Goal: Transaction & Acquisition: Purchase product/service

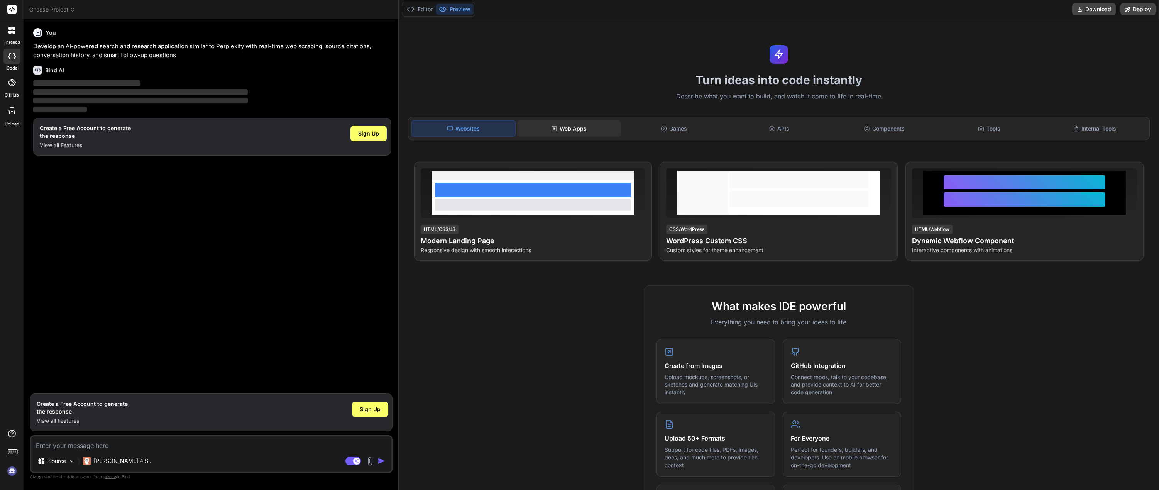
click at [572, 132] on div "Web Apps" at bounding box center [568, 128] width 103 height 16
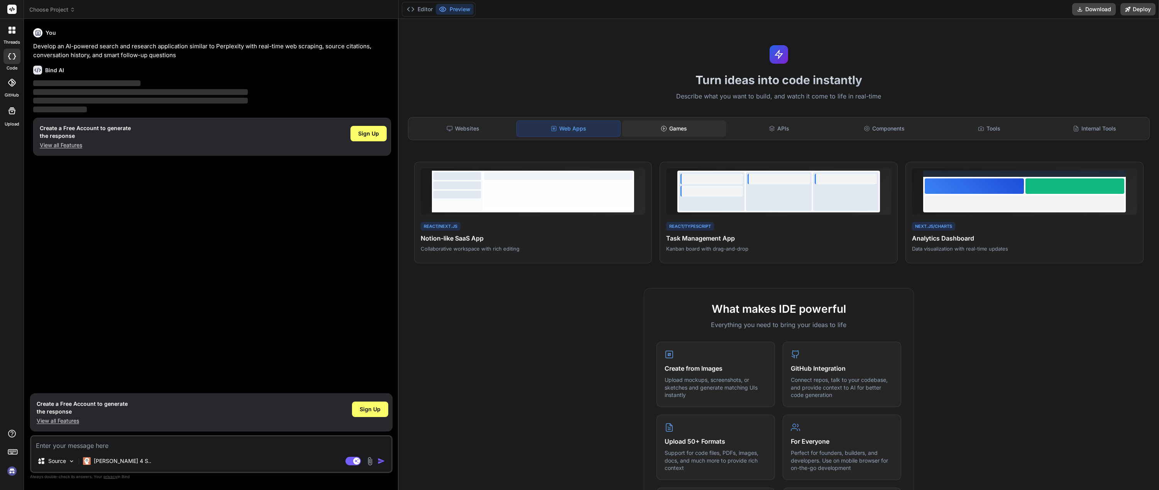
click at [678, 124] on div "Games" at bounding box center [673, 128] width 103 height 16
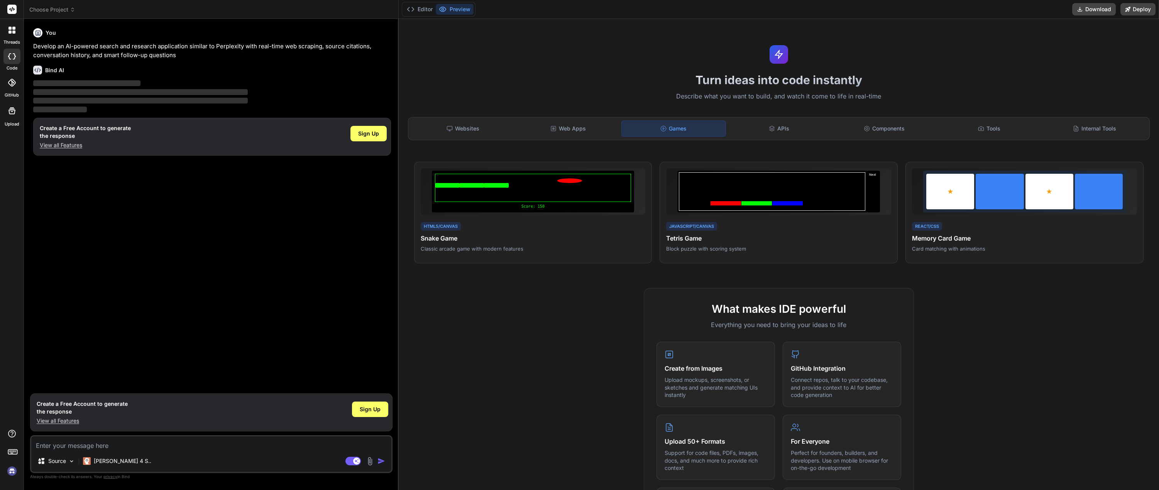
click at [1001, 119] on div "Websites Web Apps Games APIs Components Tools Internal Tools" at bounding box center [779, 128] width 742 height 23
click at [963, 128] on div "Tools" at bounding box center [988, 128] width 103 height 16
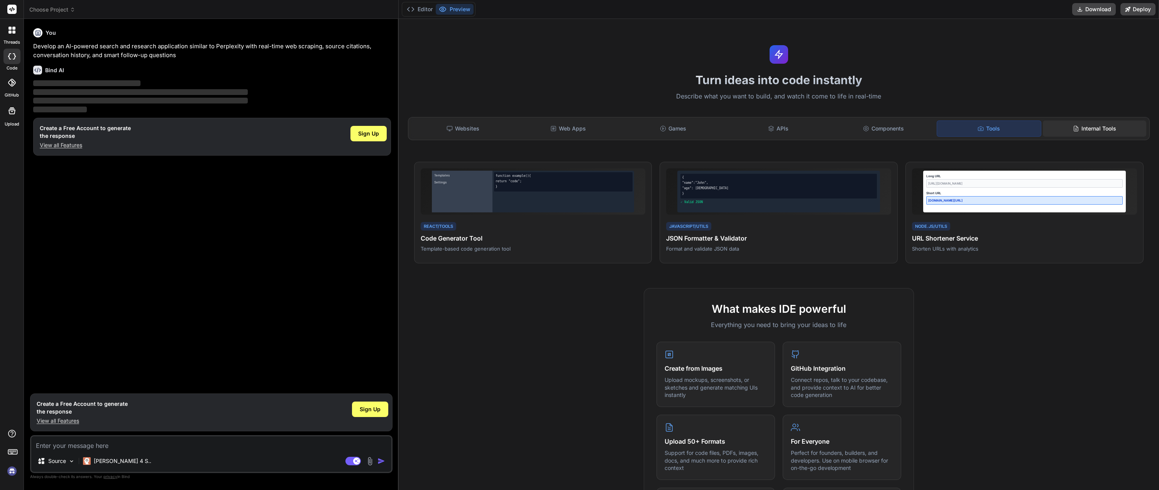
click at [1043, 129] on div "Internal Tools" at bounding box center [1094, 128] width 103 height 16
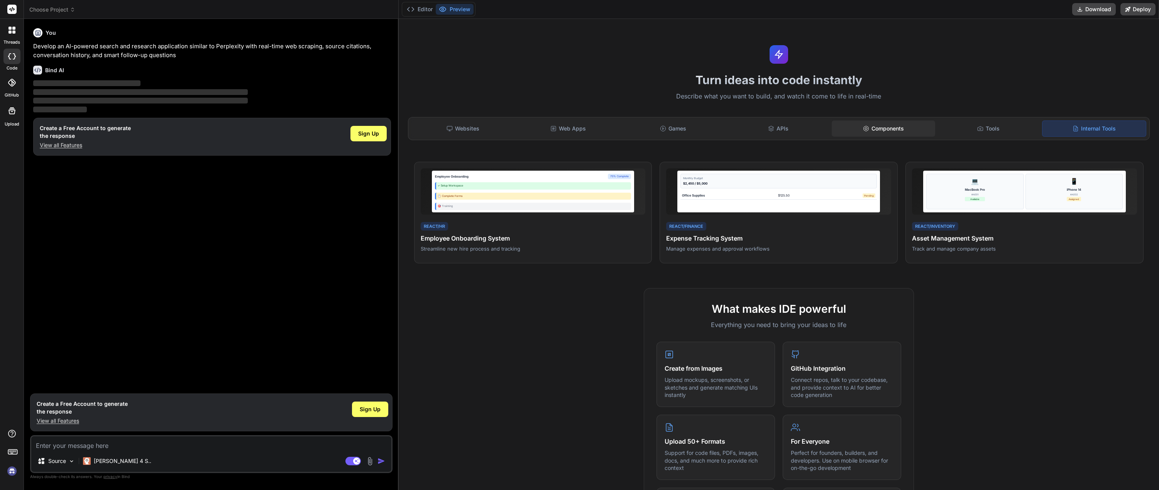
click at [841, 126] on div "Components" at bounding box center [883, 128] width 103 height 16
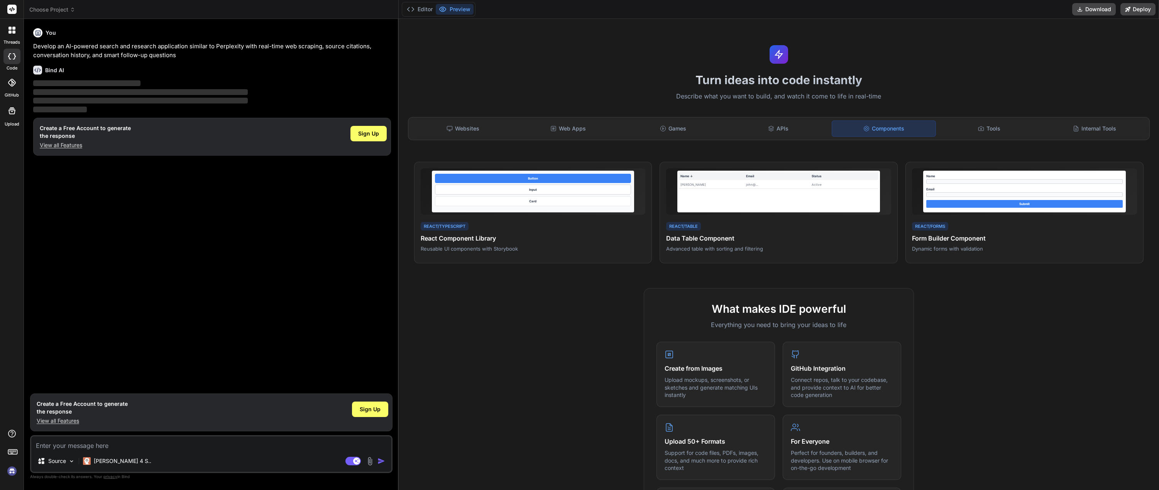
click at [2, 34] on div "threads" at bounding box center [12, 32] width 24 height 27
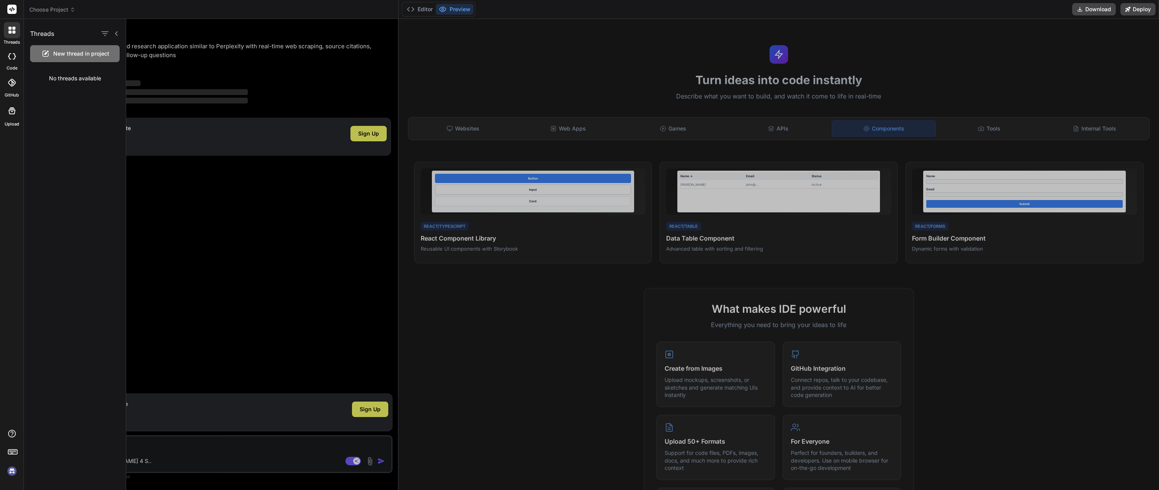
click at [14, 65] on label "code" at bounding box center [12, 68] width 11 height 7
type textarea "x"
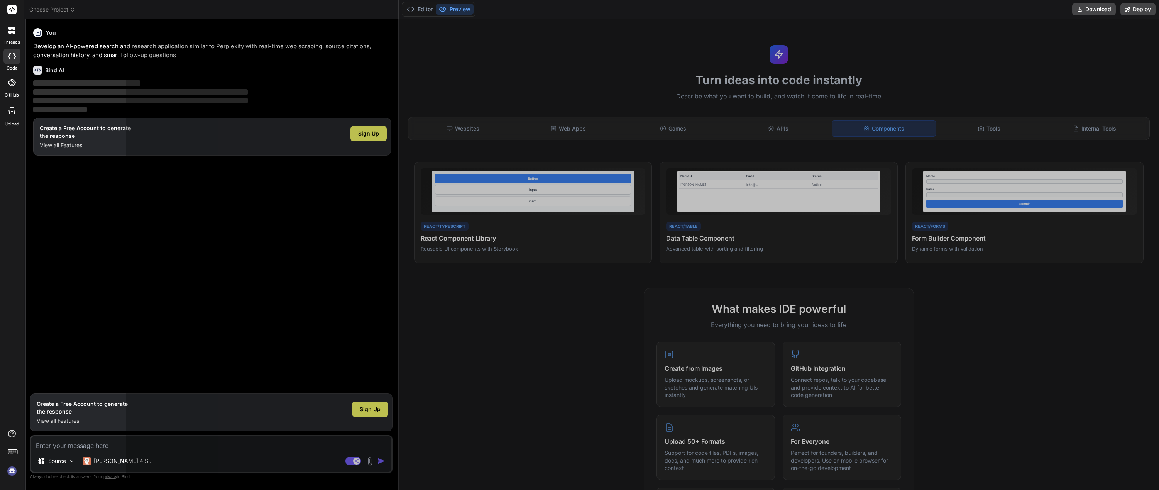
click at [12, 79] on icon at bounding box center [12, 83] width 8 height 8
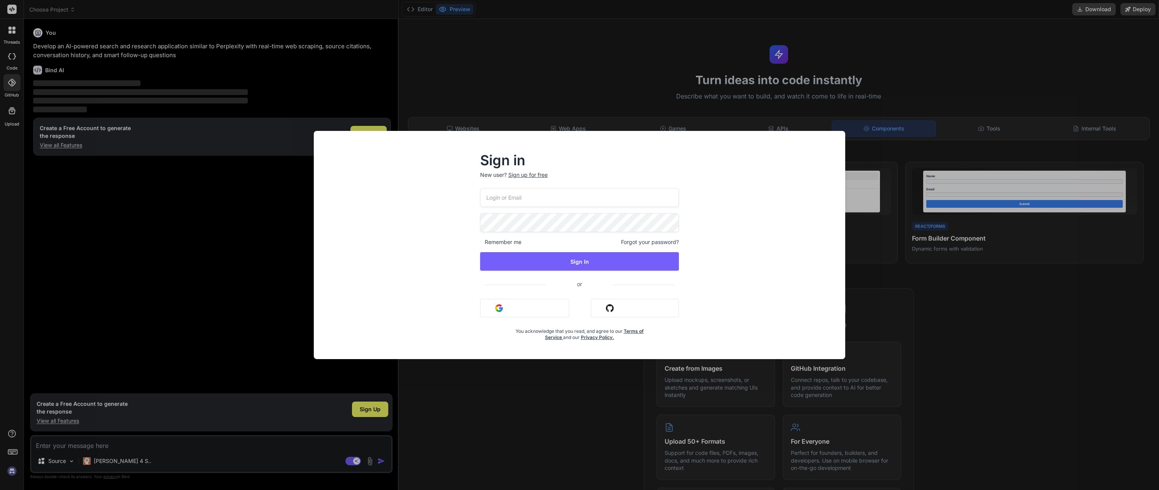
click at [9, 117] on div "Sign in New user? Sign up for free Remember me Forgot your password? Sign In or…" at bounding box center [579, 245] width 1159 height 490
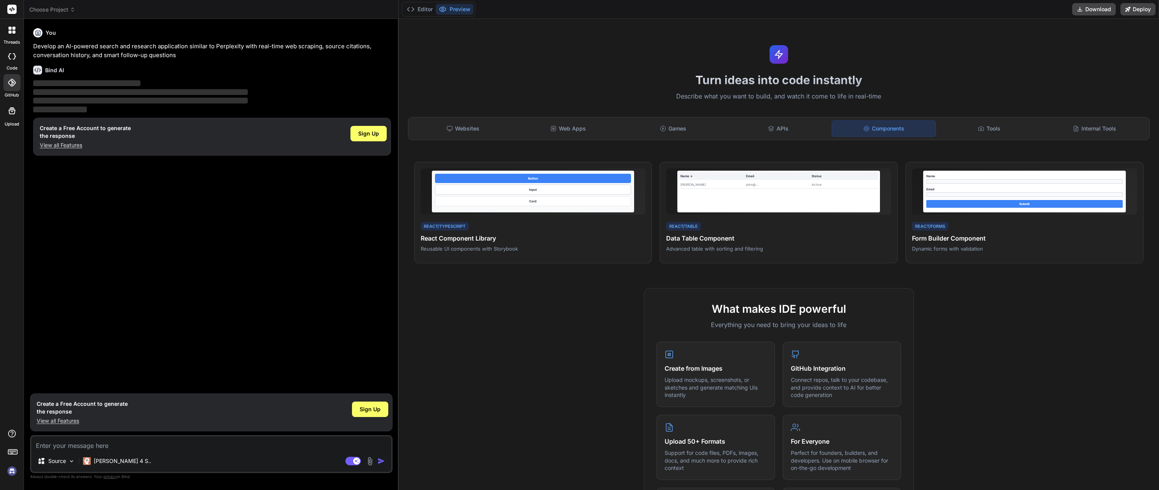
click at [10, 114] on icon at bounding box center [11, 110] width 9 height 9
click at [12, 29] on icon at bounding box center [11, 30] width 7 height 7
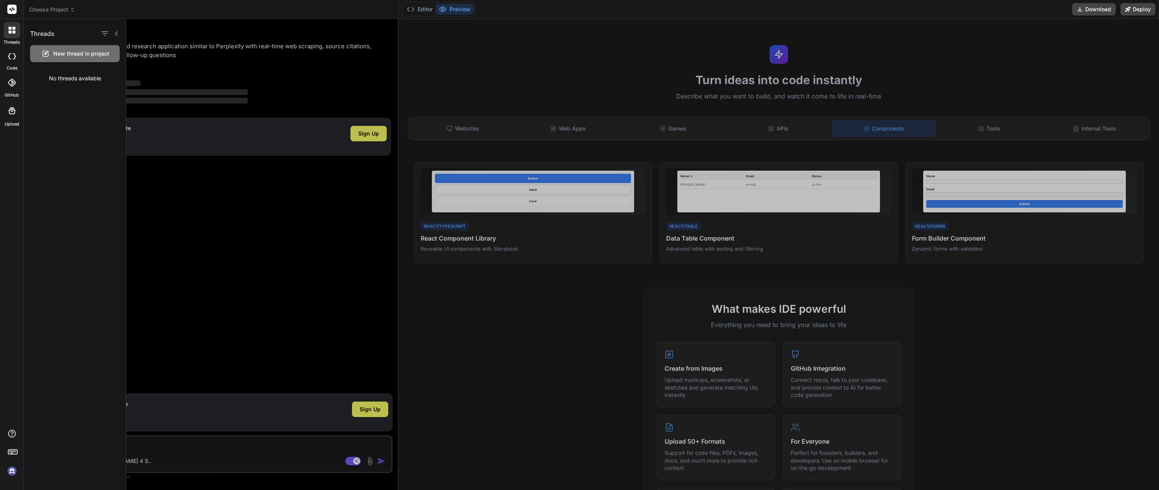
click at [534, 448] on div at bounding box center [642, 254] width 1033 height 471
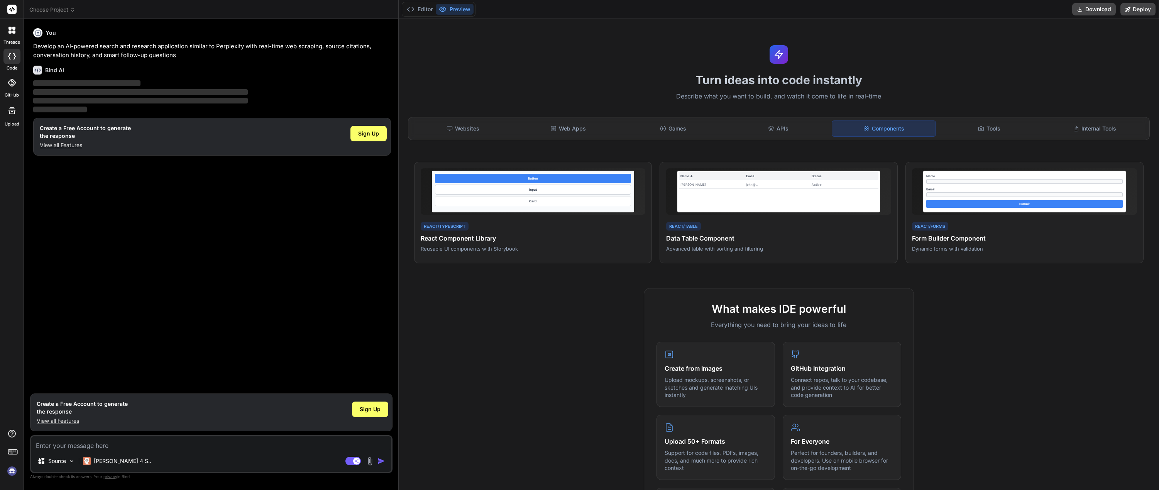
drag, startPoint x: 161, startPoint y: 454, endPoint x: 147, endPoint y: 441, distance: 18.8
click at [147, 454] on div "Source Claude 4 S.." at bounding box center [211, 462] width 360 height 19
drag, startPoint x: 232, startPoint y: 26, endPoint x: 67, endPoint y: 22, distance: 164.4
click at [231, 26] on div "You Develop an AI-powered search and research application similar to Perplexity…" at bounding box center [212, 42] width 358 height 34
click at [20, 10] on div at bounding box center [12, 9] width 24 height 19
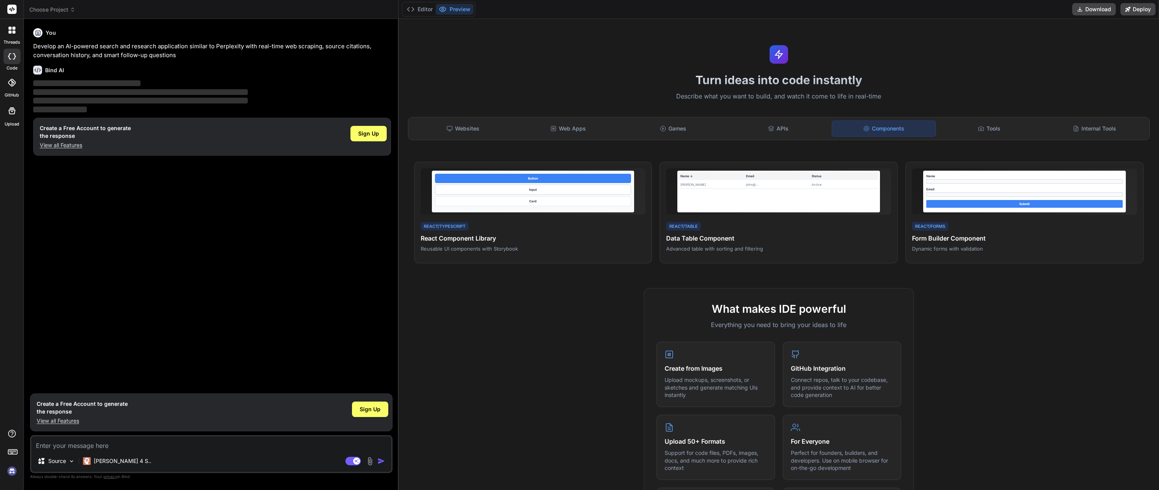
click at [15, 10] on rect at bounding box center [11, 9] width 9 height 9
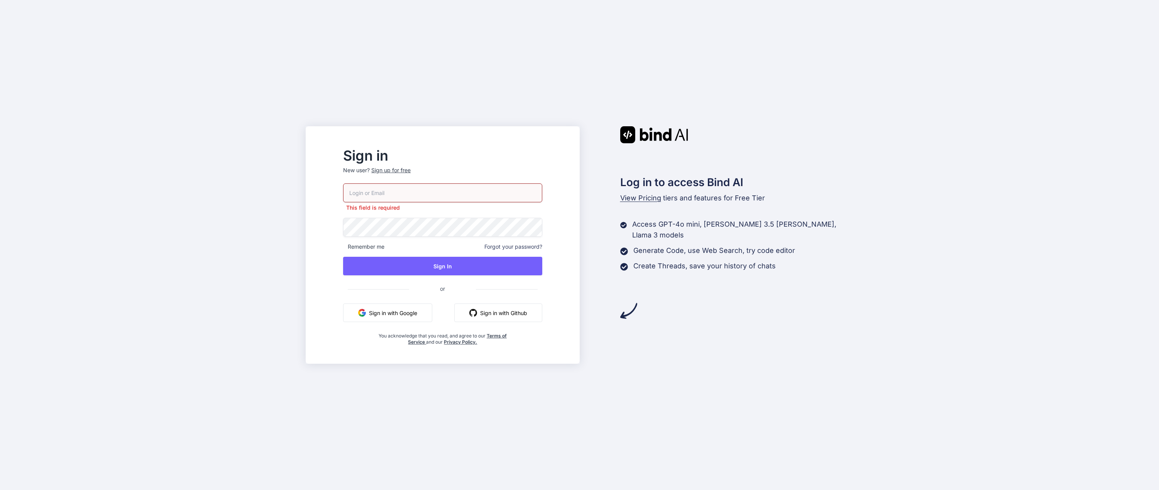
drag, startPoint x: 214, startPoint y: 150, endPoint x: 217, endPoint y: 138, distance: 13.0
click at [215, 150] on div "Sign in New user? Sign up for free This field is required Remember me Forgot yo…" at bounding box center [579, 245] width 1159 height 490
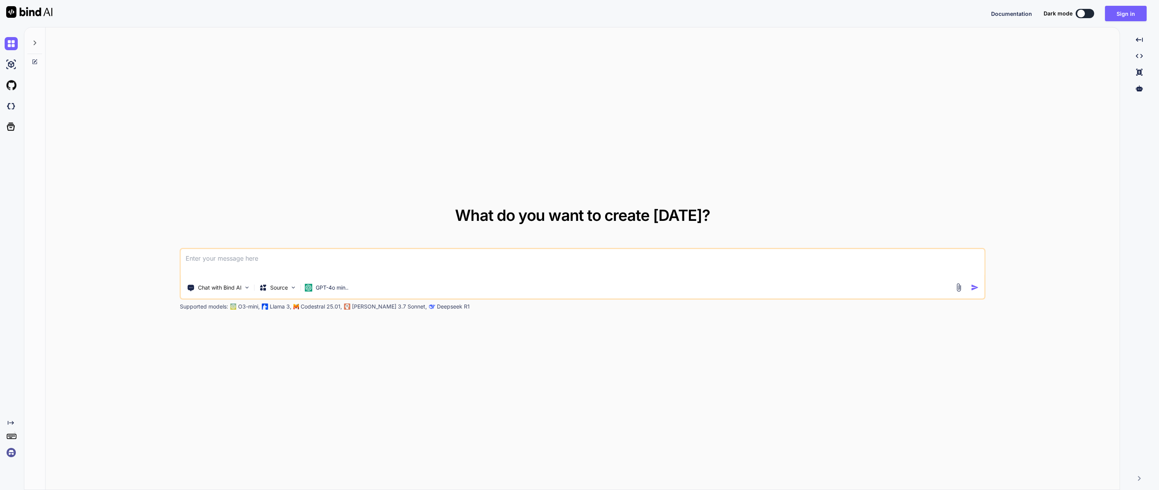
click at [232, 95] on div "What do you want to create today? Chat with Bind AI Source GPT-4o min.. Support…" at bounding box center [583, 258] width 1074 height 463
click at [32, 18] on div at bounding box center [26, 13] width 52 height 27
click at [16, 107] on img at bounding box center [11, 106] width 13 height 13
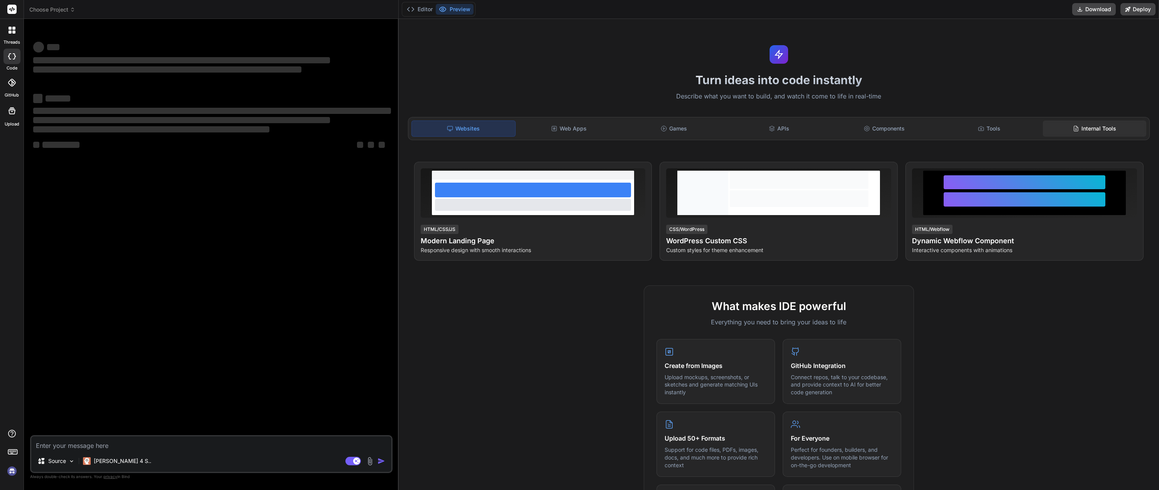
click at [1063, 121] on div "Internal Tools" at bounding box center [1094, 128] width 103 height 16
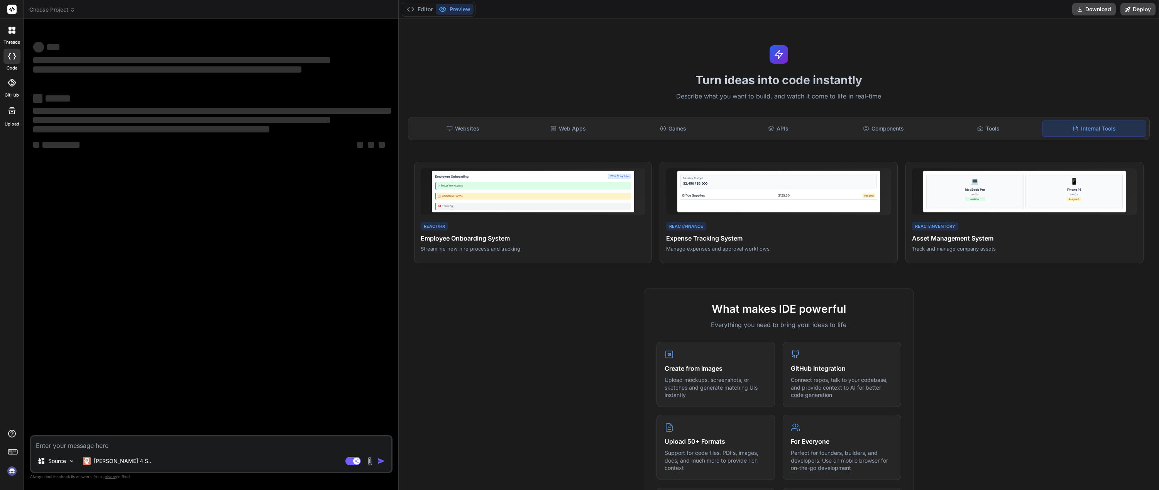
type textarea "x"
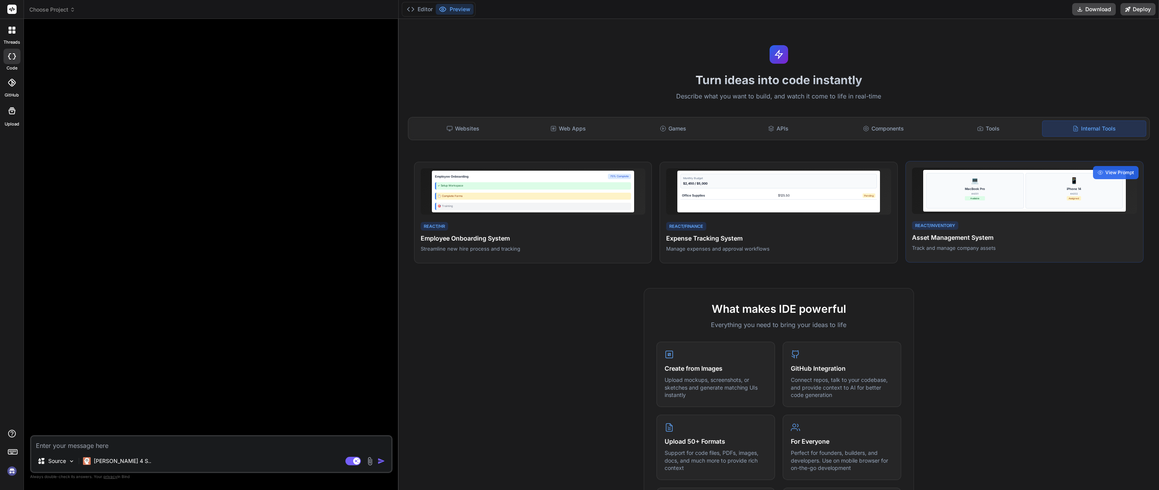
click at [985, 186] on div "💻 MacBook Pro #A001 Available" at bounding box center [974, 191] width 97 height 36
click at [1057, 203] on div "📱 iPhone 14 #A002 Assigned" at bounding box center [1073, 191] width 97 height 36
click at [1093, 168] on div "View Prompt" at bounding box center [1116, 172] width 46 height 13
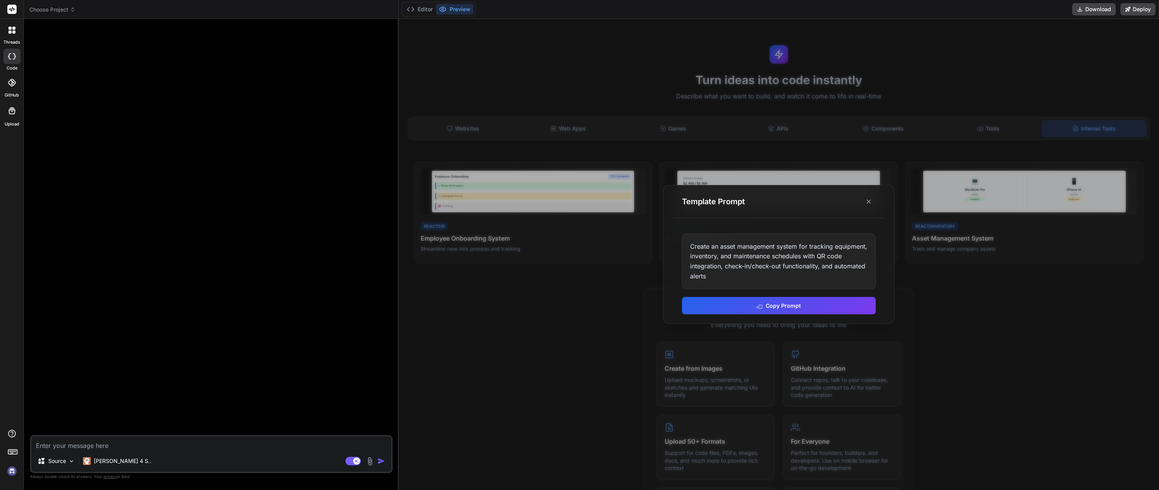
drag, startPoint x: 956, startPoint y: 297, endPoint x: 880, endPoint y: 301, distance: 76.1
click at [956, 297] on div at bounding box center [779, 254] width 760 height 471
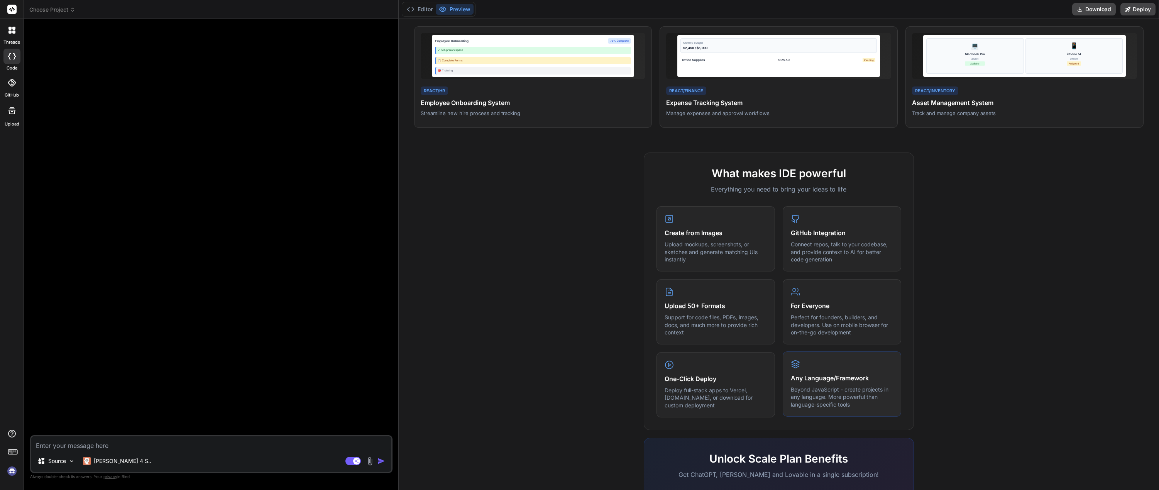
scroll to position [249, 0]
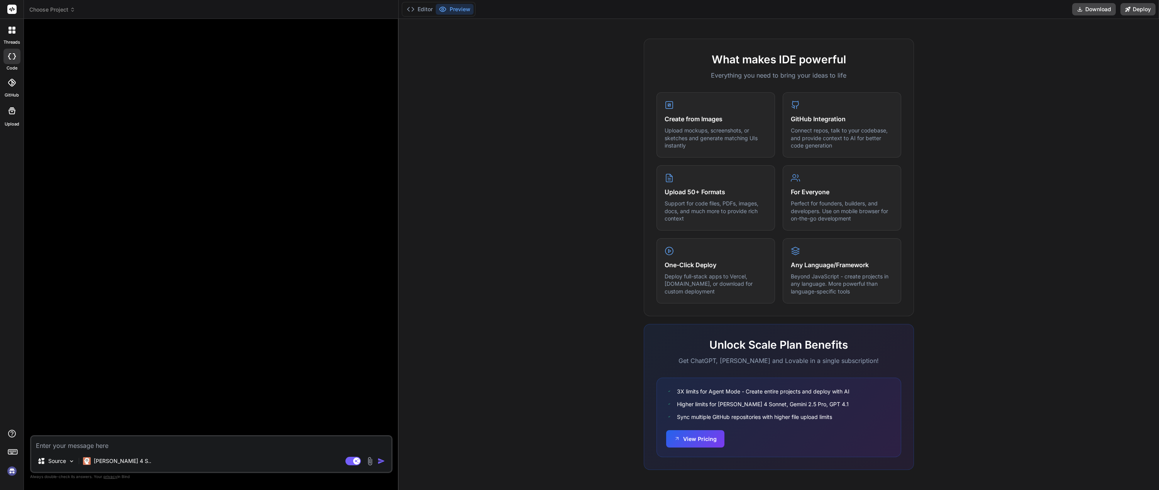
click at [696, 427] on div "3X limits for Agent Mode - Create entire projects and deploy with AI Higher lim…" at bounding box center [778, 416] width 245 height 79
click at [692, 434] on button "View Pricing" at bounding box center [695, 437] width 58 height 17
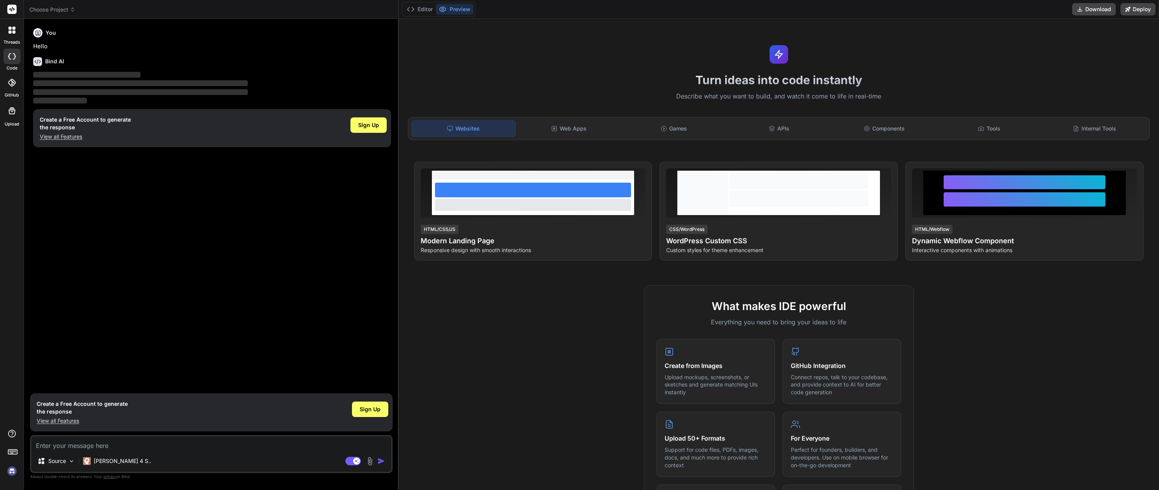
type textarea "x"
